Goal: Transaction & Acquisition: Purchase product/service

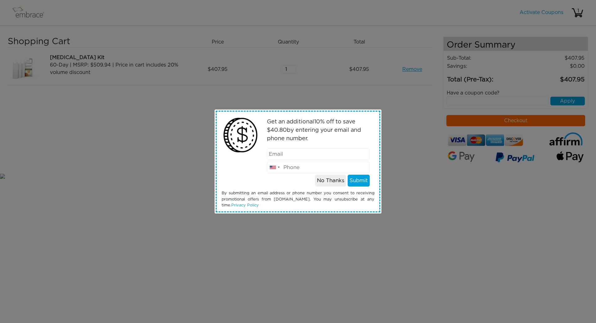
click at [288, 153] on input "email" at bounding box center [318, 154] width 103 height 12
type input "[EMAIL_ADDRESS][DOMAIN_NAME]"
type input "2174336035"
click at [353, 180] on button "Submit" at bounding box center [359, 180] width 22 height 12
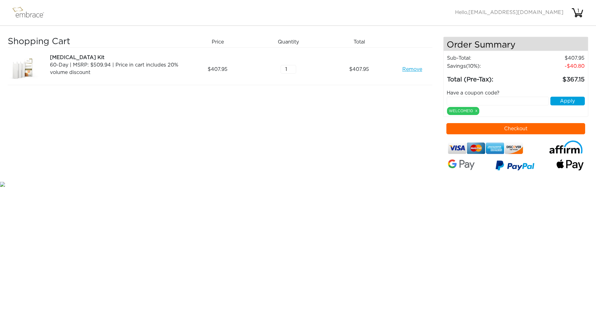
click at [362, 146] on div "Shopping Cart Price Quantity Qty Total Tummy Tuck Kit 60-Day | MSRP: $509.94 | …" at bounding box center [225, 108] width 435 height 143
click at [0, 187] on div at bounding box center [0, 187] width 0 height 0
click at [415, 14] on nav "Activate Coupons Hello, ja_jordan@yahoo.com 1" at bounding box center [298, 13] width 596 height 26
click at [480, 98] on input "text" at bounding box center [498, 101] width 102 height 9
paste input "CRM20OFF"
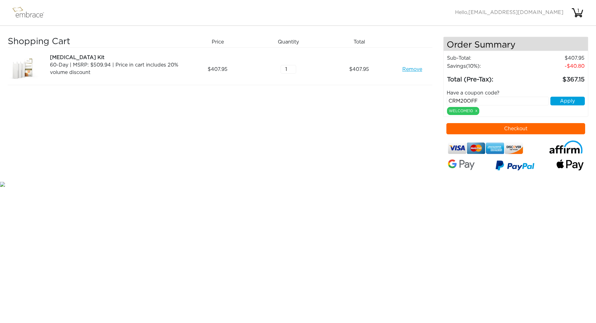
type input "CRM20OFF"
click at [564, 99] on button "Apply" at bounding box center [567, 101] width 34 height 9
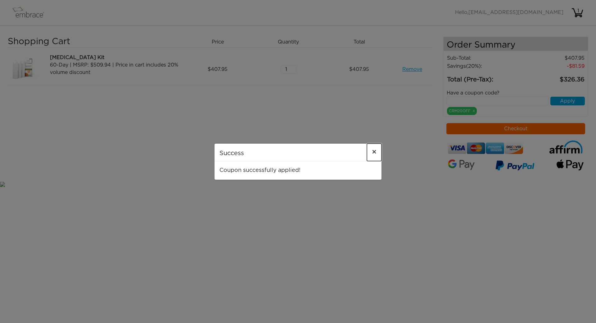
click at [375, 152] on span "×" at bounding box center [374, 151] width 5 height 7
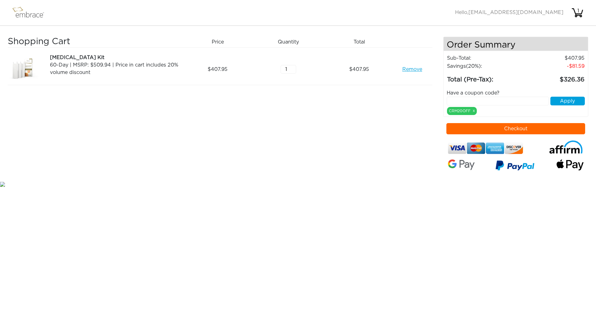
click at [484, 101] on input "text" at bounding box center [498, 101] width 102 height 9
paste input "DOUBLETHEFUN"
type input "DOUBLETHEFUN"
click at [564, 98] on button "Apply" at bounding box center [567, 101] width 34 height 9
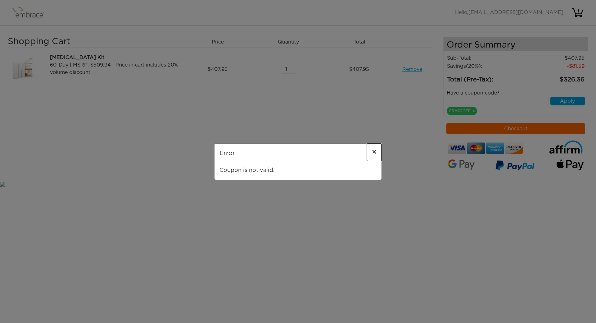
click at [374, 153] on span "×" at bounding box center [374, 151] width 5 height 7
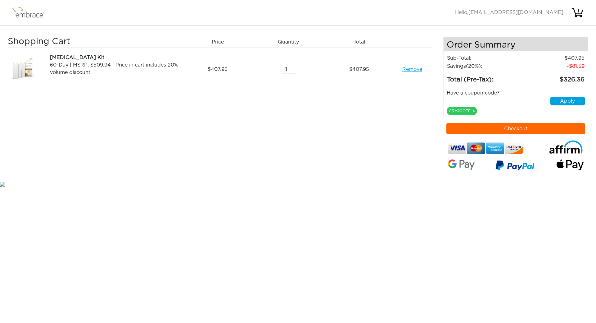
click at [362, 136] on div "Shopping Cart Price Quantity Qty Total Tummy Tuck Kit 60-Day | MSRP: $509.94 | …" at bounding box center [225, 108] width 435 height 143
click at [519, 128] on button "Checkout" at bounding box center [515, 128] width 139 height 11
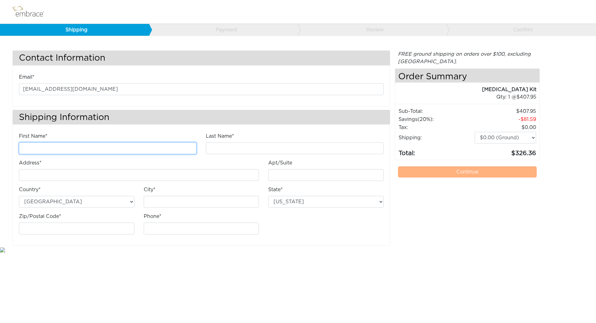
click at [31, 145] on input "First Name*" at bounding box center [108, 148] width 178 height 12
type input "JEFFREY"
type input "JORDAN"
type input "[STREET_ADDRESS]"
type input "Decatur"
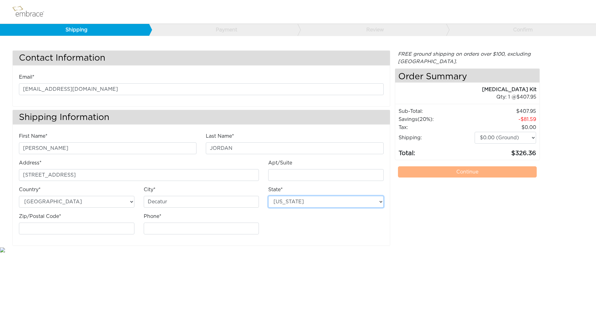
select select "IL"
type input "62521"
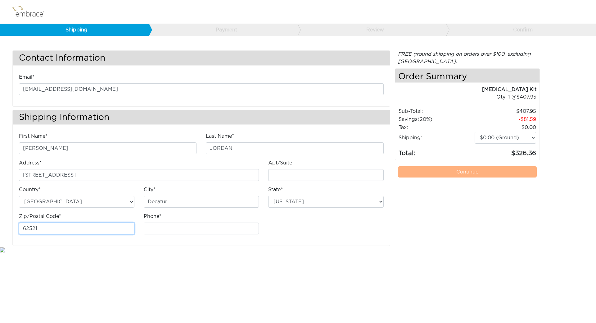
type input "2174336035"
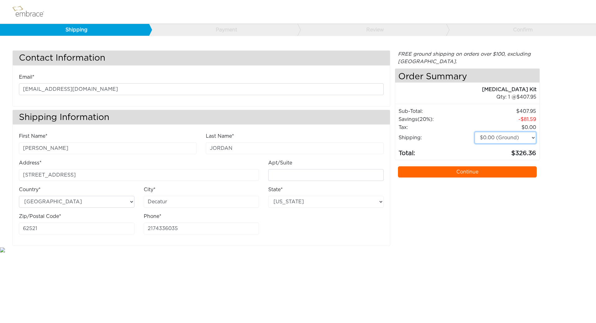
click at [531, 136] on select "$0.00 (Ground) $15.00 (Express Saver) $20.00 (Two Day) $30.00 (Overnight)" at bounding box center [505, 138] width 61 height 12
click at [520, 136] on select "$0.00 (Ground) $15.00 (Express Saver) $20.00 (Two Day) $30.00 (Overnight)" at bounding box center [505, 138] width 61 height 12
click at [467, 172] on link "Continue" at bounding box center [467, 171] width 139 height 11
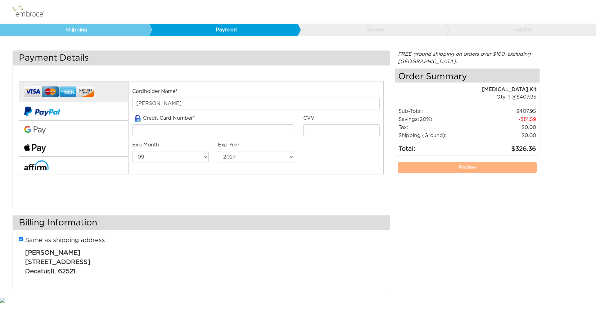
select select "9"
select select "2027"
click at [139, 130] on input "tel" at bounding box center [213, 130] width 162 height 12
type input "5424181407574958"
select select "1"
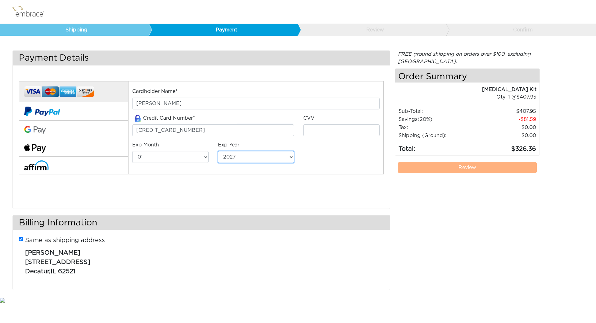
select select "2029"
click at [316, 130] on input "tel" at bounding box center [341, 130] width 76 height 12
click at [204, 156] on select "01 02 03 04 05 06 07 08 09 10 11 12" at bounding box center [170, 157] width 76 height 12
click at [273, 174] on div "Cardholder Name* JEFFREY JORDAN Credit Card Number* 5424181407574958 CVV 01" at bounding box center [255, 127] width 255 height 93
click at [321, 133] on input "tel" at bounding box center [341, 130] width 76 height 12
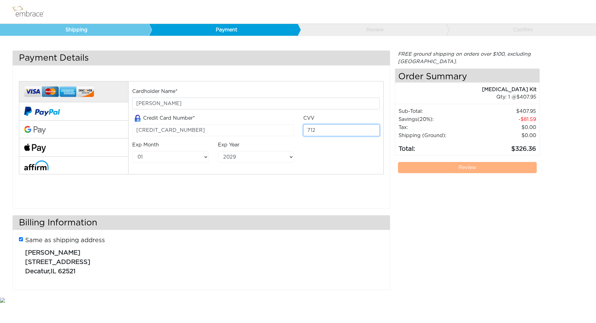
type input "712"
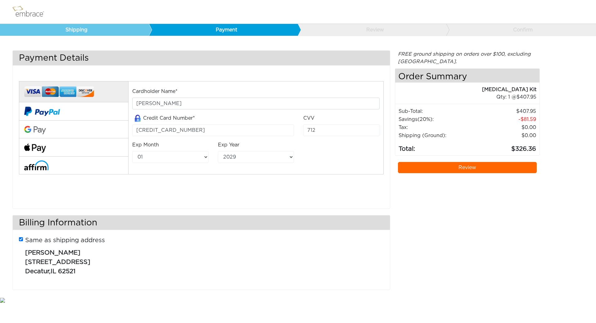
drag, startPoint x: 213, startPoint y: 219, endPoint x: 214, endPoint y: 215, distance: 4.1
click at [213, 219] on h3 "Billing Information" at bounding box center [201, 222] width 377 height 15
click at [467, 166] on link "Review" at bounding box center [467, 167] width 139 height 11
click at [427, 215] on div "FREE ground shipping on orders over $100, excluding Australia. Any applicable i…" at bounding box center [467, 173] width 145 height 246
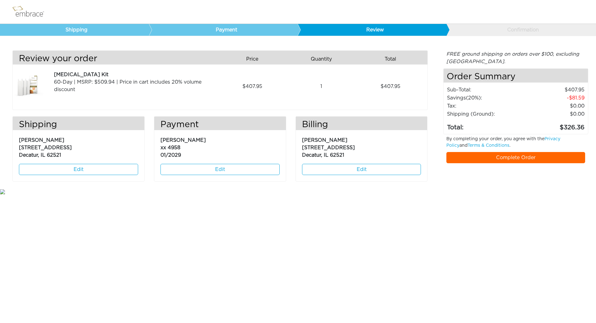
click at [511, 157] on link "Complete Order" at bounding box center [515, 157] width 139 height 11
